Goal: Check status: Check status

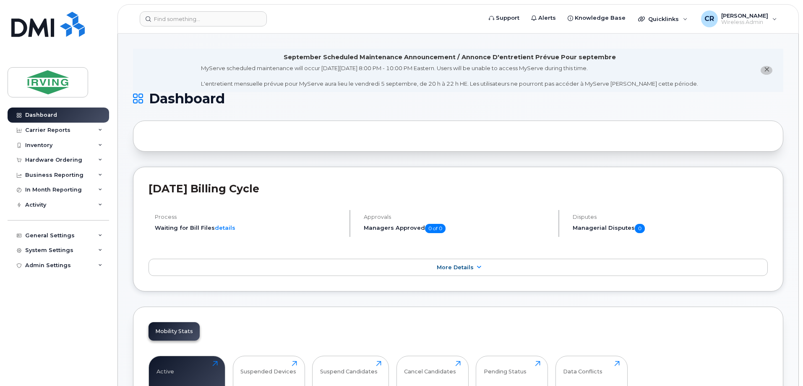
click at [769, 70] on span "close notification" at bounding box center [766, 69] width 7 height 7
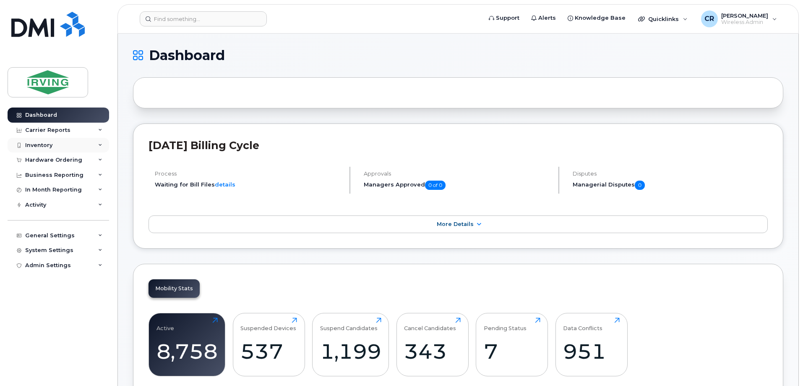
click at [50, 144] on div "Inventory" at bounding box center [38, 145] width 27 height 7
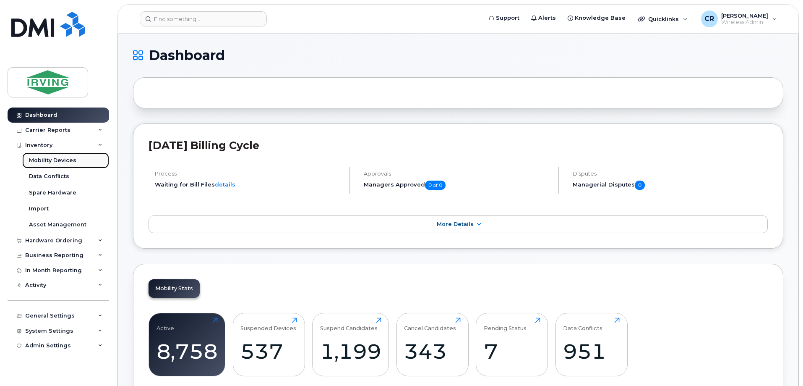
click at [48, 156] on div "Mobility Devices" at bounding box center [52, 160] width 47 height 8
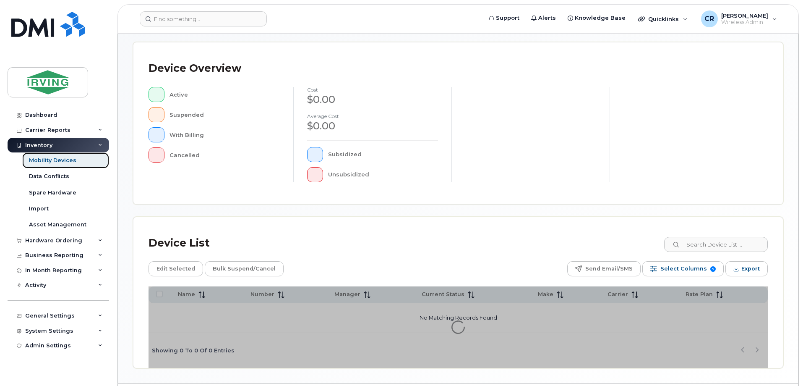
scroll to position [191, 0]
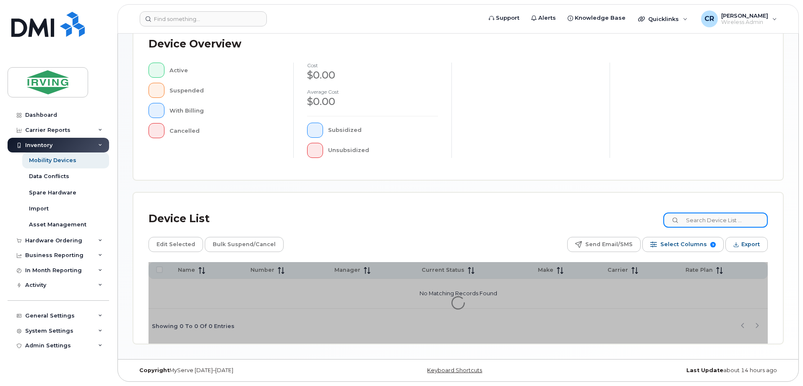
click at [714, 224] on input at bounding box center [715, 219] width 104 height 15
type input "5066360810"
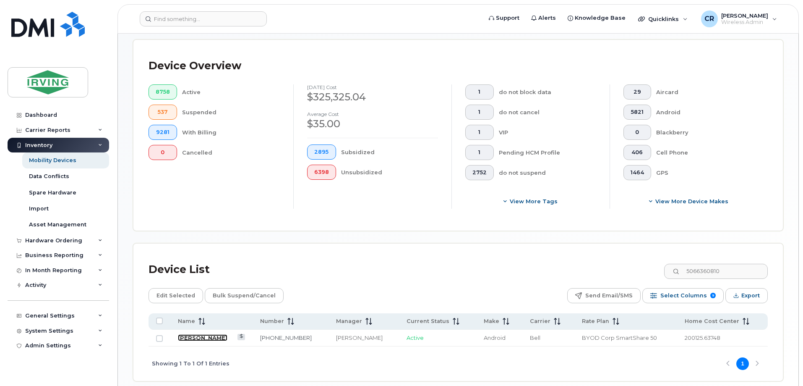
click at [205, 334] on link "[PERSON_NAME]" at bounding box center [203, 337] width 50 height 7
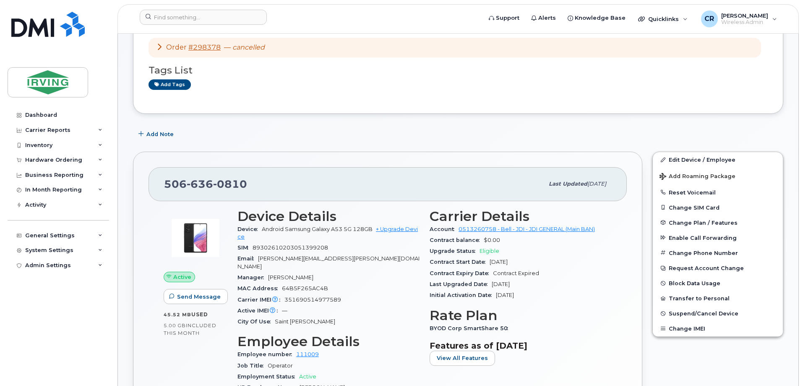
scroll to position [126, 0]
